Goal: Communication & Community: Answer question/provide support

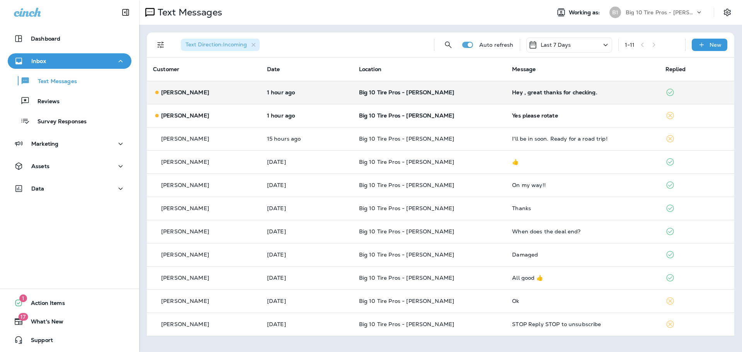
click at [535, 92] on div "Hey , great thanks for checking." at bounding box center [582, 92] width 141 height 6
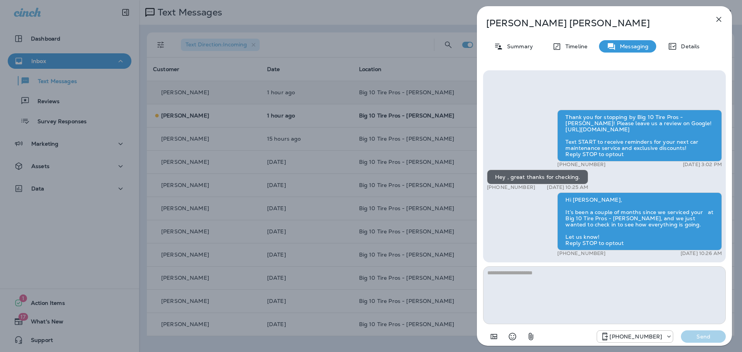
click at [501, 280] on textarea at bounding box center [604, 295] width 243 height 58
type textarea "**********"
click at [714, 339] on p "Send" at bounding box center [703, 336] width 32 height 7
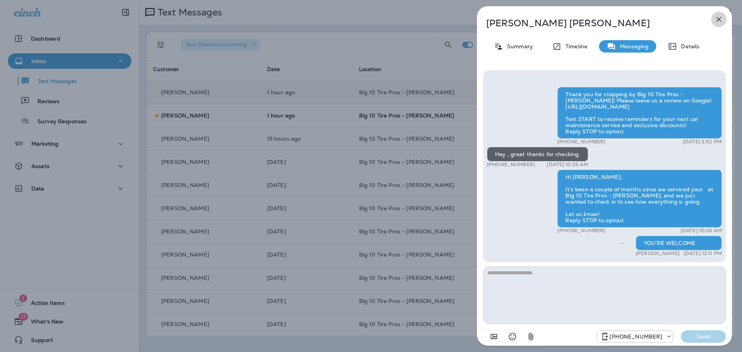
click at [721, 19] on icon "button" at bounding box center [718, 19] width 9 height 9
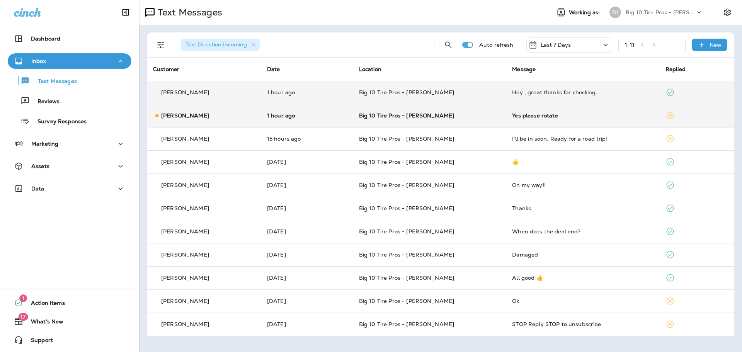
click at [532, 115] on div "Yes please rotate" at bounding box center [582, 115] width 141 height 6
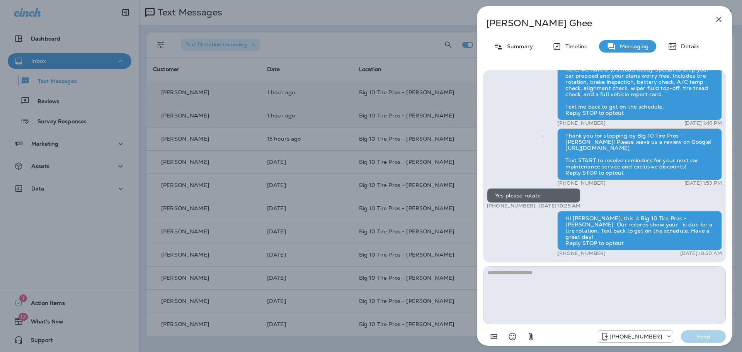
click at [722, 18] on icon "button" at bounding box center [718, 19] width 9 height 9
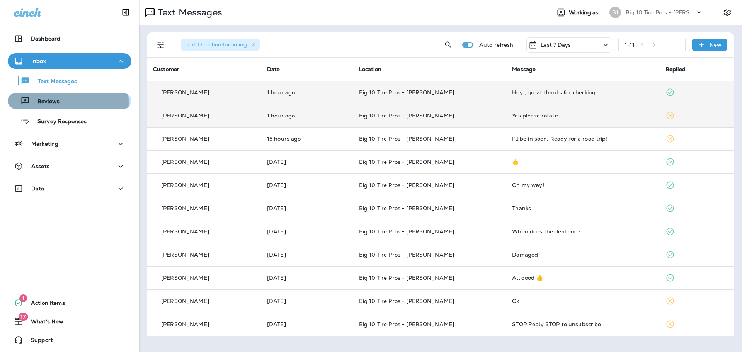
click at [56, 102] on p "Reviews" at bounding box center [45, 101] width 30 height 7
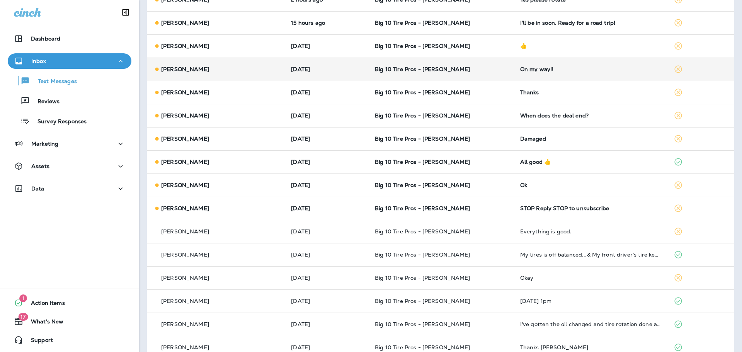
scroll to position [39, 0]
